Goal: Task Accomplishment & Management: Complete application form

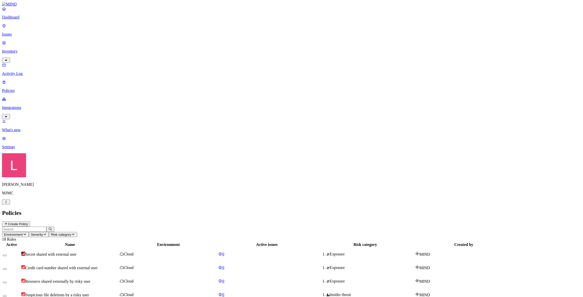
click at [50, 288] on html "Dashboard Issues Inventory Activity Log Policies Integrations What's new Settin…" at bounding box center [291, 248] width 583 height 496
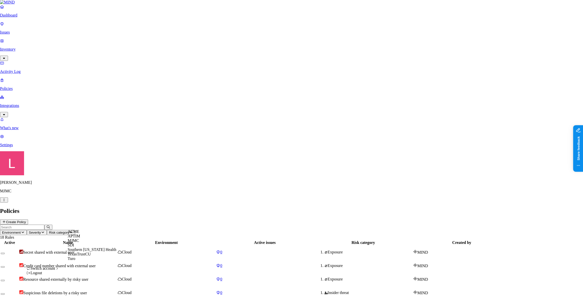
click at [79, 234] on span "ACME" at bounding box center [74, 232] width 12 height 4
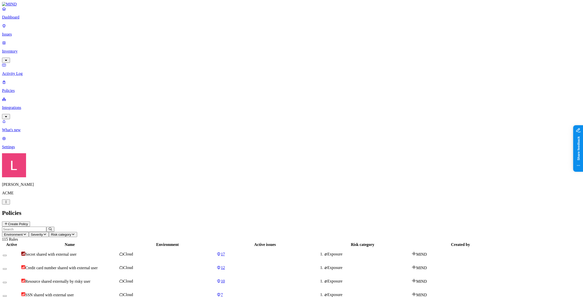
click at [18, 32] on p "Issues" at bounding box center [291, 34] width 579 height 5
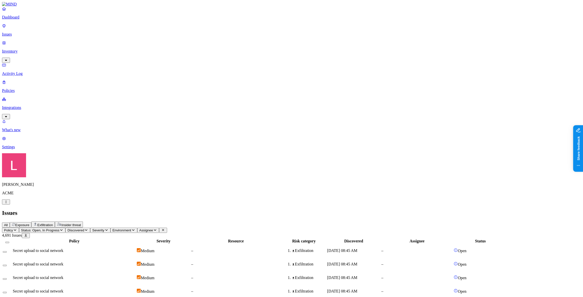
click at [53, 223] on span "Exfiltration" at bounding box center [45, 225] width 16 height 4
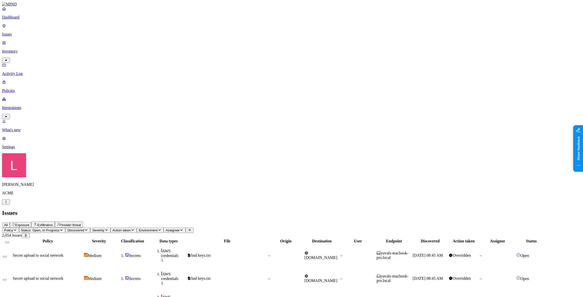
click at [29, 223] on span "Exposure" at bounding box center [22, 225] width 14 height 4
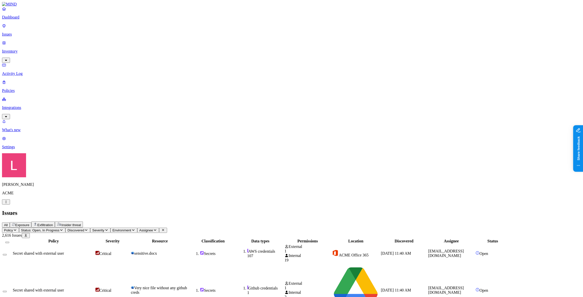
click at [95, 263] on td "Secret shared with external user" at bounding box center [54, 290] width 82 height 54
click at [12, 88] on p "Policies" at bounding box center [291, 90] width 579 height 5
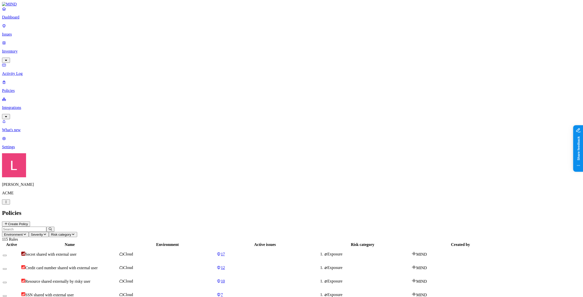
click at [30, 222] on button "Create Policy" at bounding box center [16, 224] width 28 height 5
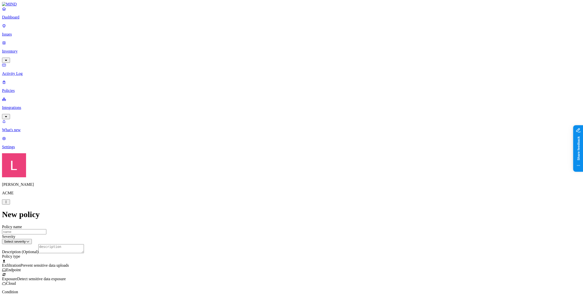
scroll to position [114, 0]
click at [261, 129] on label "File type" at bounding box center [257, 129] width 7 height 9
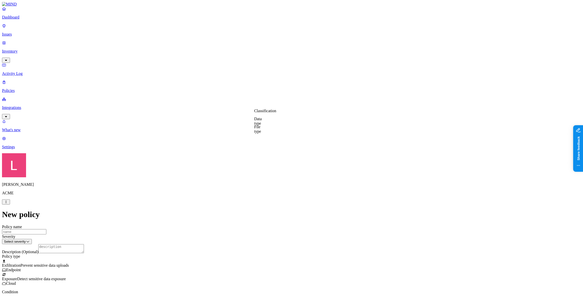
click at [262, 123] on label "Data type" at bounding box center [258, 121] width 8 height 9
